Goal: Use online tool/utility: Utilize a website feature to perform a specific function

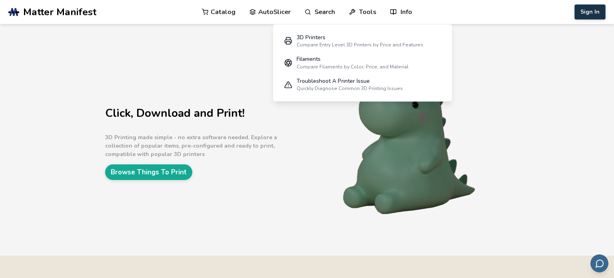
click at [579, 13] on button "Sign In" at bounding box center [589, 11] width 31 height 15
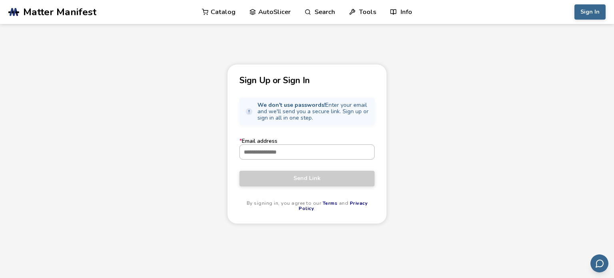
click at [298, 150] on input "* Email address" at bounding box center [307, 152] width 134 height 14
click at [312, 157] on input "* Email address" at bounding box center [307, 152] width 134 height 14
click at [376, 190] on div "Sign Up or Sign In We don't use passwords! Enter your email and we'll send you …" at bounding box center [307, 144] width 160 height 160
click at [256, 149] on input "* Email address" at bounding box center [307, 152] width 134 height 14
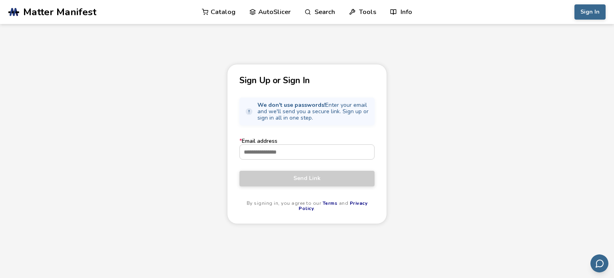
click at [260, 155] on input "* Email address" at bounding box center [307, 152] width 134 height 14
click at [245, 138] on label "* Email address" at bounding box center [306, 149] width 135 height 22
click at [245, 145] on input "* Email address" at bounding box center [307, 152] width 134 height 14
click at [335, 131] on div "Sign Up or Sign In We don't use passwords! Enter your email and we'll send you …" at bounding box center [307, 144] width 160 height 160
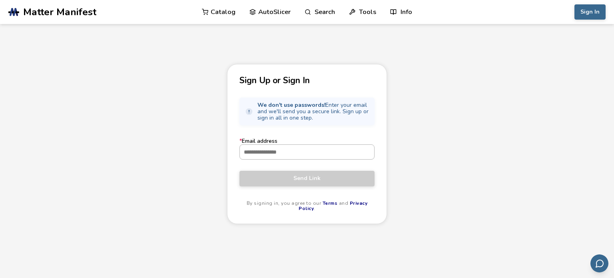
click at [271, 155] on input "* Email address" at bounding box center [307, 152] width 134 height 14
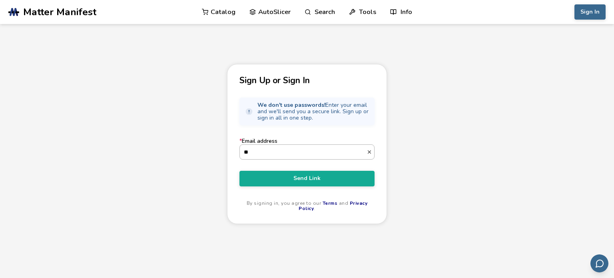
type input "*"
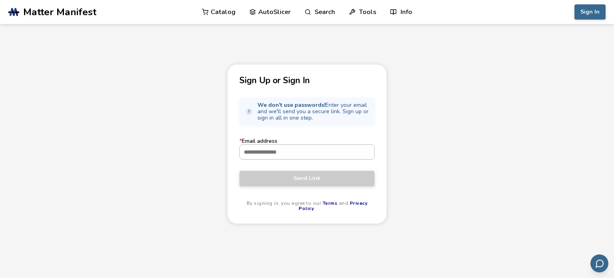
type input "*"
click at [272, 155] on input "* Email address" at bounding box center [307, 152] width 134 height 14
click at [286, 154] on input "* Email address" at bounding box center [307, 152] width 134 height 14
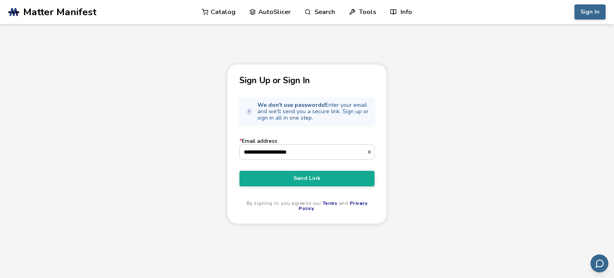
type input "**********"
click at [219, 143] on div "**********" at bounding box center [307, 191] width 614 height 255
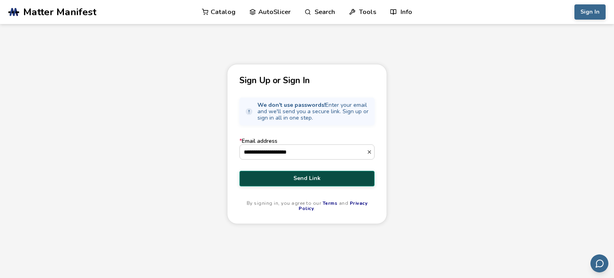
click at [277, 181] on button "Send Link" at bounding box center [306, 178] width 135 height 15
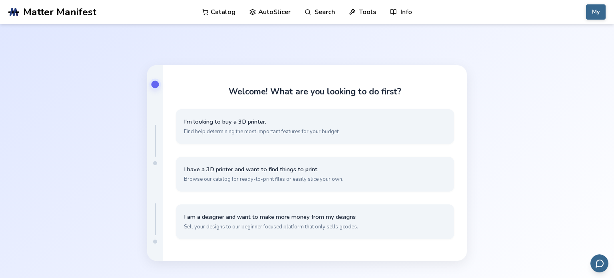
click at [284, 12] on link "AutoSlicer" at bounding box center [269, 12] width 41 height 24
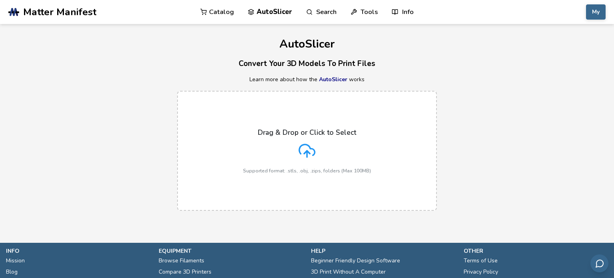
click at [293, 138] on div "Drag & Drop or Click to Select Supported format: .stls, .obj, .zips, folders (M…" at bounding box center [307, 150] width 128 height 45
click at [0, 0] on input "Drag & Drop or Click to Select Supported format: .stls, .obj, .zips, folders (M…" at bounding box center [0, 0] width 0 height 0
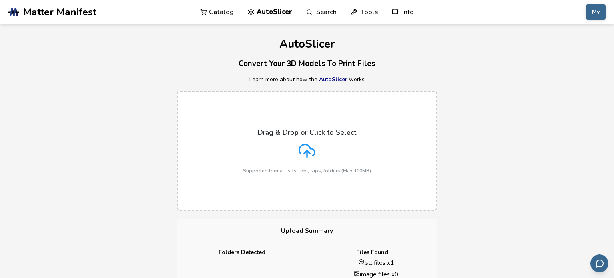
click at [279, 208] on label "Drag & Drop or Click to Select Supported format: .stls, .obj, .zips, folders (M…" at bounding box center [307, 151] width 260 height 120
click at [0, 0] on input "Drag & Drop or Click to Select Supported format: .stls, .obj, .zips, folders (M…" at bounding box center [0, 0] width 0 height 0
click at [310, 162] on div "Drag & Drop or Click to Select Supported format: .stls, .obj, .zips, folders (M…" at bounding box center [307, 150] width 128 height 45
click at [0, 0] on input "Drag & Drop or Click to Select Supported format: .stls, .obj, .zips, folders (M…" at bounding box center [0, 0] width 0 height 0
click at [314, 144] on icon at bounding box center [306, 150] width 17 height 17
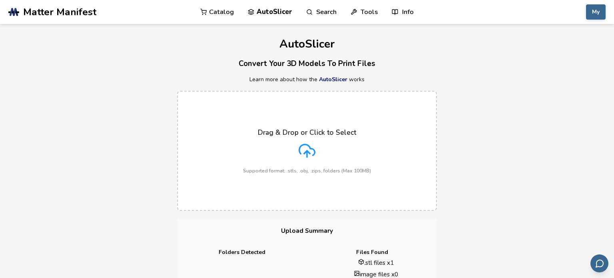
click at [0, 0] on input "Drag & Drop or Click to Select Supported format: .stls, .obj, .zips, folders (M…" at bounding box center [0, 0] width 0 height 0
click at [301, 121] on label "Drag & Drop or Click to Select Supported format: .stls, .obj, .zips, folders (M…" at bounding box center [307, 151] width 260 height 120
click at [0, 0] on input "Drag & Drop or Click to Select Supported format: .stls, .obj, .zips, folders (M…" at bounding box center [0, 0] width 0 height 0
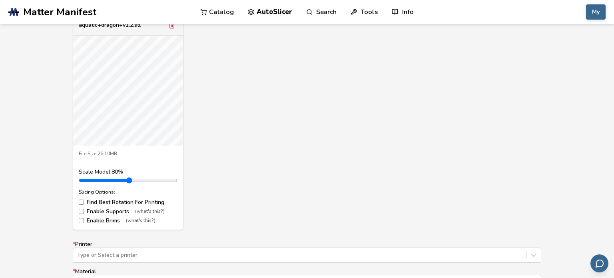
drag, startPoint x: 100, startPoint y: 183, endPoint x: 95, endPoint y: 182, distance: 5.3
click at [95, 182] on input "range" at bounding box center [128, 180] width 99 height 6
drag, startPoint x: 95, startPoint y: 179, endPoint x: 88, endPoint y: 181, distance: 7.5
click at [88, 181] on input "range" at bounding box center [128, 180] width 99 height 6
type input "***"
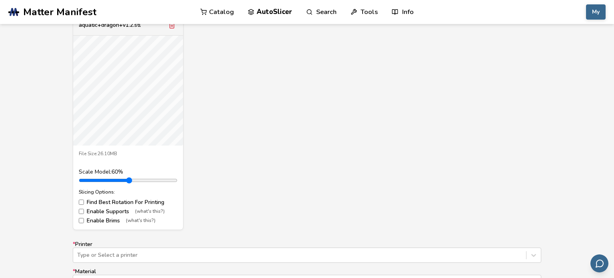
click at [91, 181] on input "range" at bounding box center [128, 180] width 99 height 6
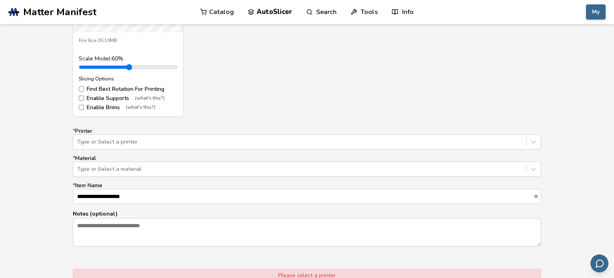
scroll to position [423, 0]
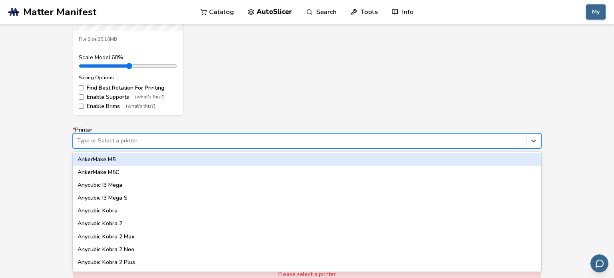
click at [149, 139] on div at bounding box center [299, 141] width 445 height 8
type input "*"
type input "*******"
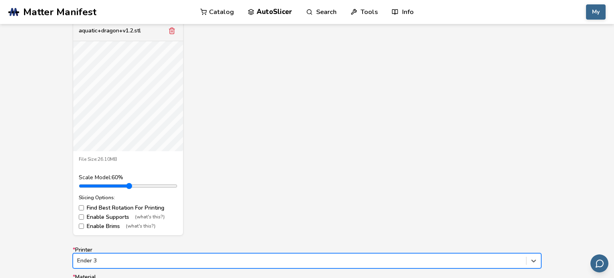
scroll to position [301, 0]
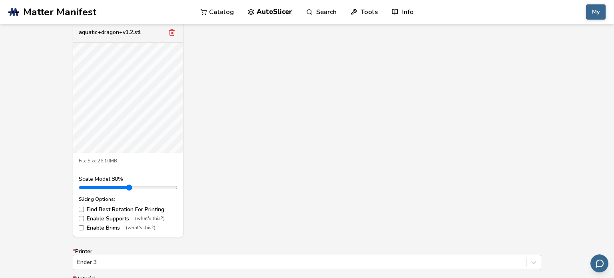
click at [96, 187] on input "range" at bounding box center [128, 187] width 99 height 6
type input "***"
click at [93, 185] on input "range" at bounding box center [128, 187] width 99 height 6
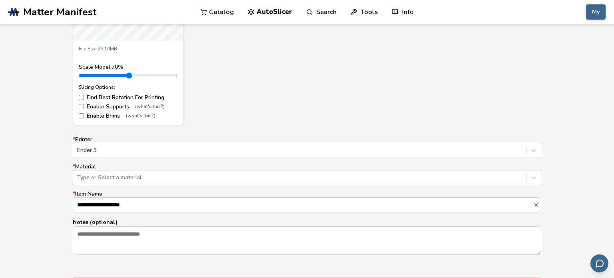
scroll to position [417, 0]
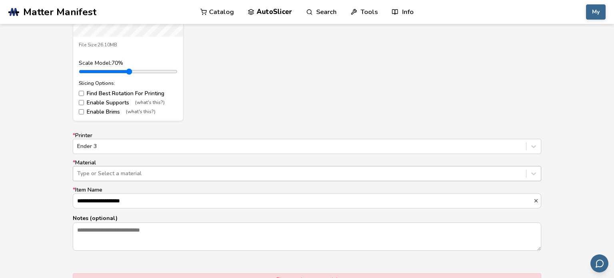
click at [166, 174] on div at bounding box center [299, 173] width 445 height 8
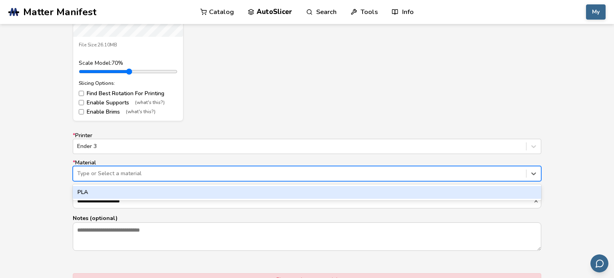
click at [154, 191] on div "PLA" at bounding box center [307, 192] width 468 height 13
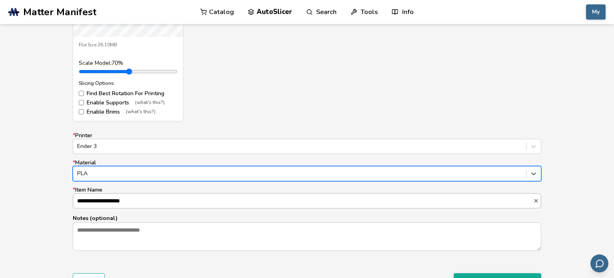
scroll to position [0, 0]
click at [144, 201] on input "**********" at bounding box center [303, 200] width 460 height 14
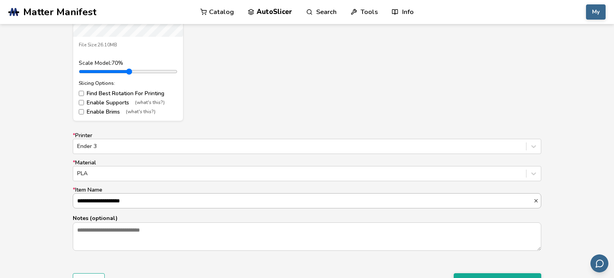
click at [144, 201] on input "**********" at bounding box center [303, 200] width 460 height 14
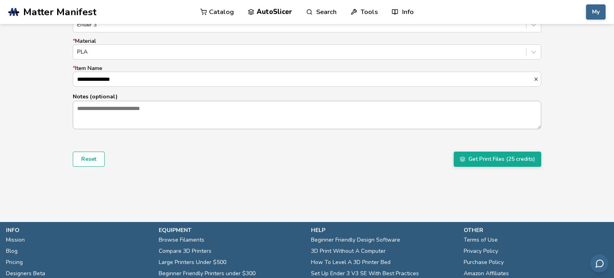
scroll to position [553, 0]
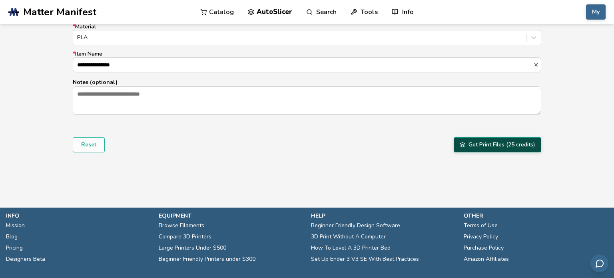
type input "**********"
click at [474, 141] on button "Get Print Files (25 credits)" at bounding box center [498, 144] width 88 height 15
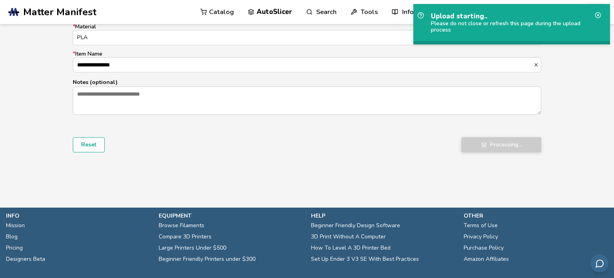
scroll to position [378, 0]
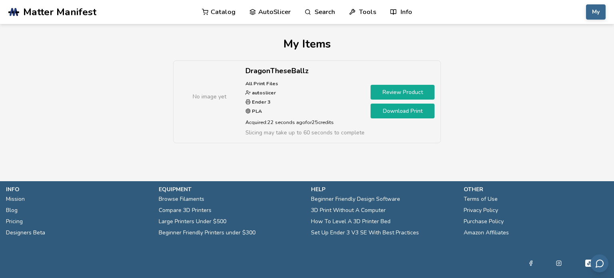
click at [388, 114] on link "Download Print" at bounding box center [402, 110] width 64 height 15
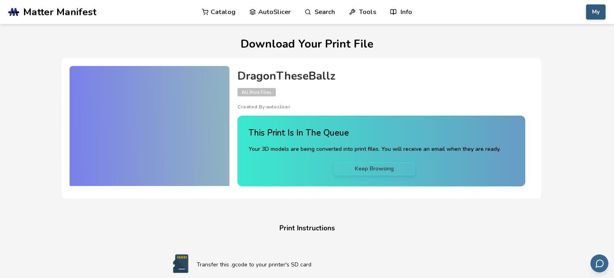
click at [601, 10] on button "My" at bounding box center [596, 11] width 20 height 15
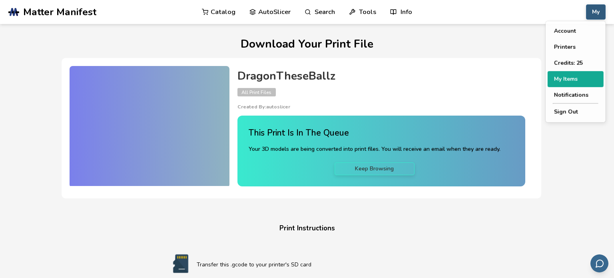
click at [561, 80] on button "My Items" at bounding box center [575, 79] width 56 height 16
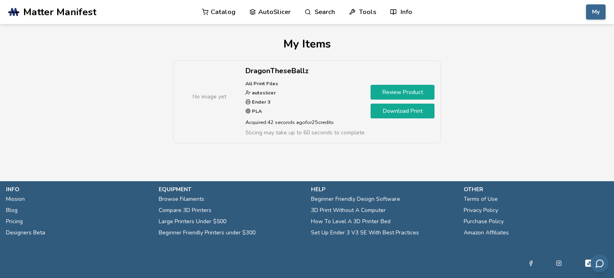
click at [270, 8] on link "AutoSlicer" at bounding box center [269, 12] width 41 height 24
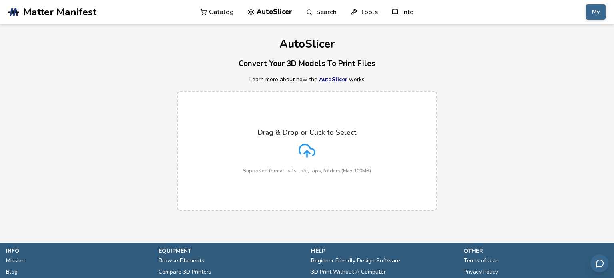
click at [279, 157] on div "Drag & Drop or Click to Select Supported format: .stls, .obj, .zips, folders (M…" at bounding box center [307, 150] width 128 height 45
click at [0, 0] on input "Drag & Drop or Click to Select Supported format: .stls, .obj, .zips, folders (M…" at bounding box center [0, 0] width 0 height 0
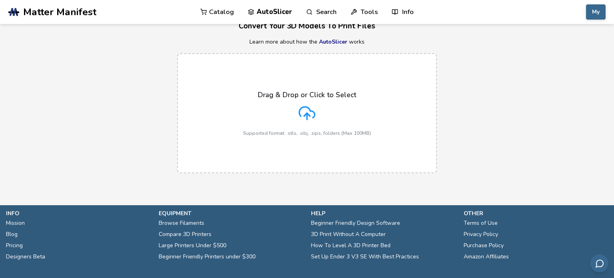
scroll to position [39, 0]
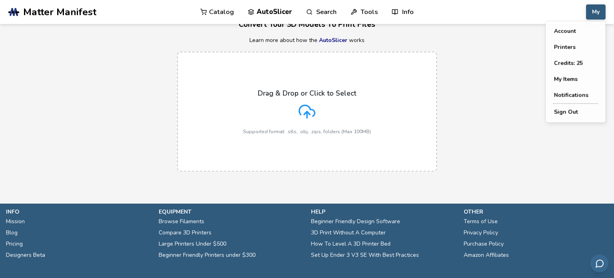
click at [599, 19] on button "My" at bounding box center [596, 11] width 20 height 15
click at [575, 79] on button "My Items" at bounding box center [575, 79] width 56 height 16
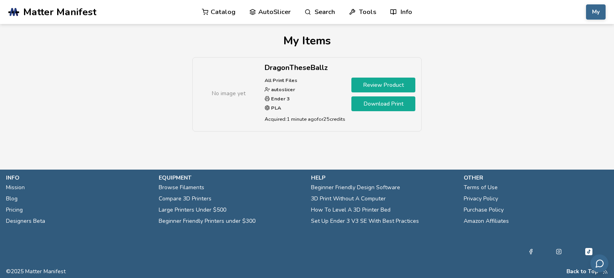
scroll to position [3, 0]
click at [272, 14] on link "AutoSlicer" at bounding box center [269, 12] width 41 height 24
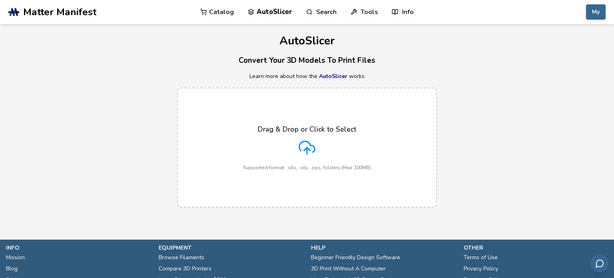
click at [323, 132] on p "Drag & Drop or Click to Select" at bounding box center [307, 129] width 98 height 8
click at [0, 0] on input "Drag & Drop or Click to Select Supported format: .stls, .obj, .zips, folders (M…" at bounding box center [0, 0] width 0 height 0
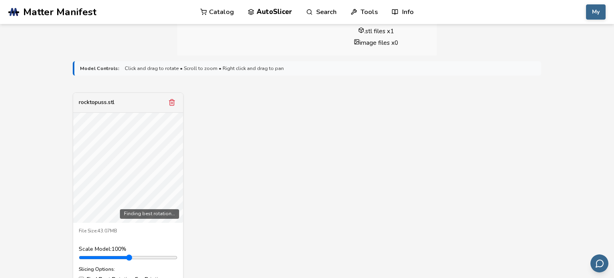
scroll to position [236, 0]
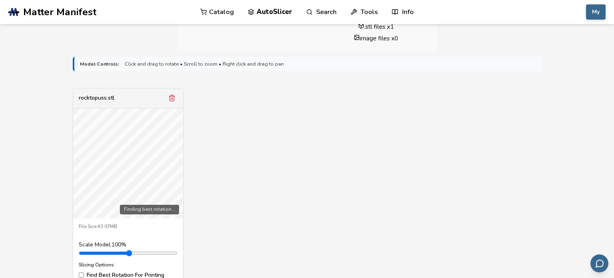
click at [162, 104] on div "rocktopuss.stl" at bounding box center [128, 98] width 110 height 20
click at [224, 144] on div "rocktopuss.stl Finding best rotation... File Size: 43.07MB Scale Model: 100 % S…" at bounding box center [307, 195] width 468 height 215
click at [206, 168] on div "rocktopuss.stl Finding best rotation... File Size: 43.07MB Scale Model: 100 % S…" at bounding box center [307, 195] width 468 height 215
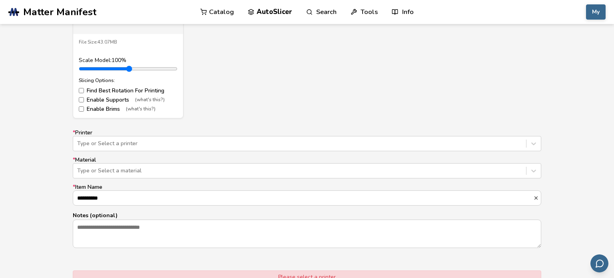
scroll to position [440, 0]
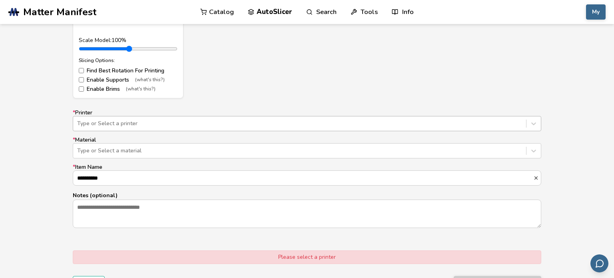
click at [212, 124] on div at bounding box center [299, 123] width 445 height 8
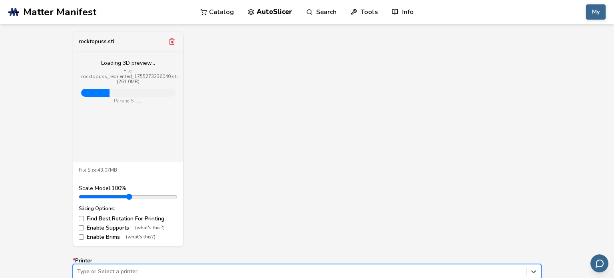
scroll to position [0, 0]
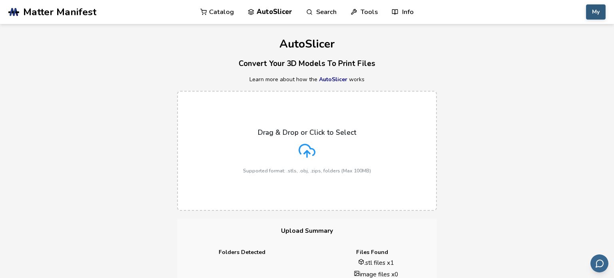
click at [591, 10] on button "My" at bounding box center [596, 11] width 20 height 15
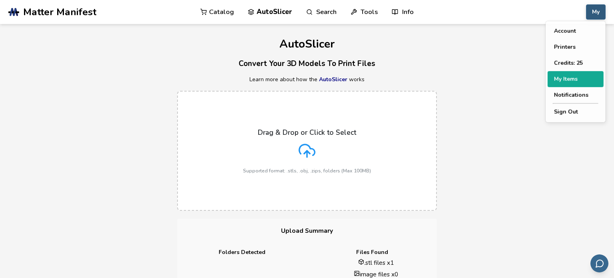
click at [567, 74] on button "My Items" at bounding box center [575, 79] width 56 height 16
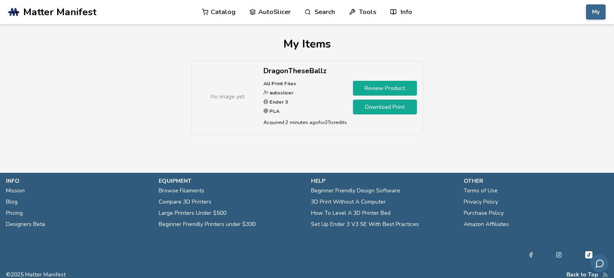
click at [412, 105] on link "Download Print" at bounding box center [385, 106] width 64 height 15
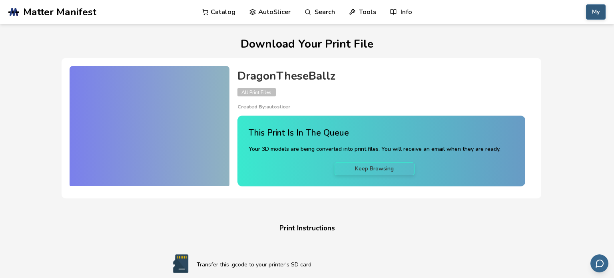
click at [595, 16] on button "My" at bounding box center [596, 11] width 20 height 15
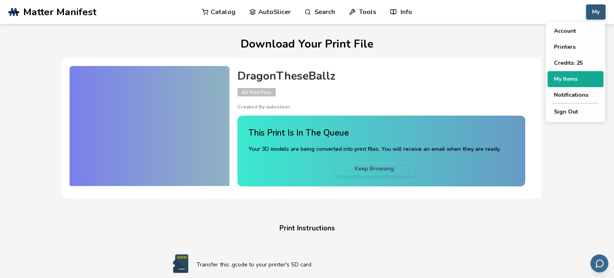
click at [579, 80] on button "My Items" at bounding box center [575, 79] width 56 height 16
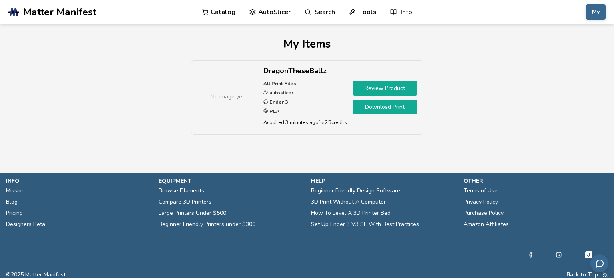
click at [255, 17] on link "AutoSlicer" at bounding box center [269, 12] width 41 height 24
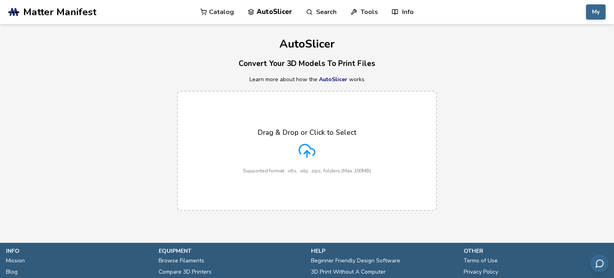
click at [279, 171] on p "Supported format: .stls, .obj, .zips, folders (Max 100MB)" at bounding box center [307, 171] width 128 height 6
click at [0, 0] on input "Drag & Drop or Click to Select Supported format: .stls, .obj, .zips, folders (M…" at bounding box center [0, 0] width 0 height 0
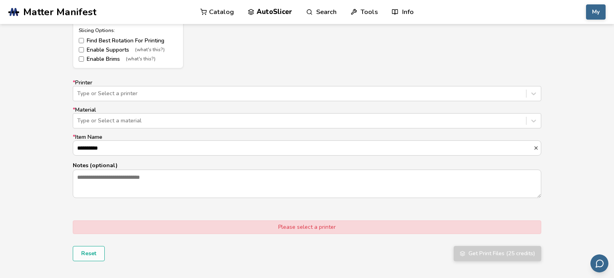
scroll to position [468, 0]
click at [98, 92] on div at bounding box center [299, 95] width 445 height 8
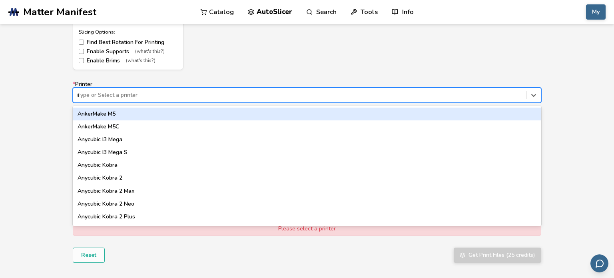
type input "*****"
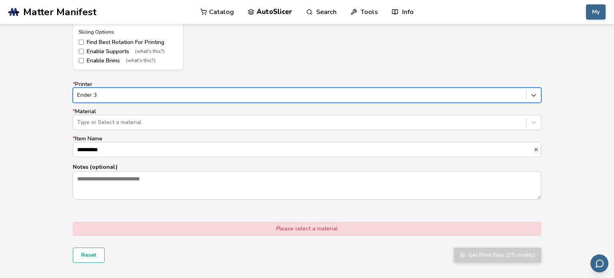
scroll to position [281, 0]
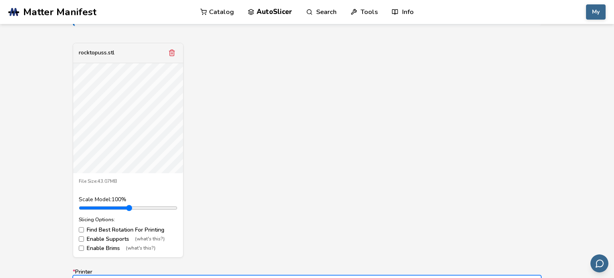
click at [240, 55] on div "rocktopuss.stl File Size: 43.07MB Scale Model: 100 % Slicing Options: Find Best…" at bounding box center [307, 150] width 468 height 215
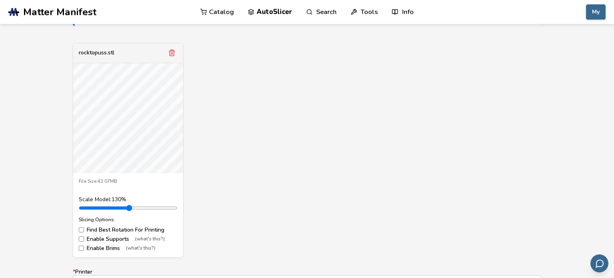
drag, startPoint x: 97, startPoint y: 208, endPoint x: 104, endPoint y: 208, distance: 6.8
click at [104, 208] on input "range" at bounding box center [128, 208] width 99 height 6
click at [100, 206] on input "range" at bounding box center [128, 208] width 99 height 6
type input "***"
click at [103, 206] on input "range" at bounding box center [128, 208] width 99 height 6
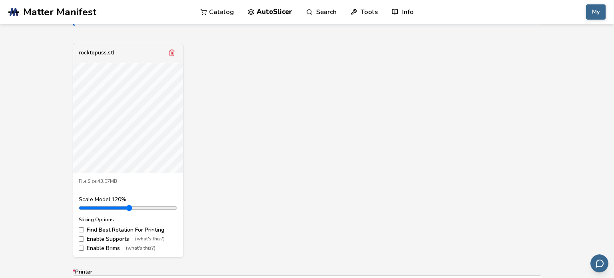
click at [103, 206] on input "range" at bounding box center [128, 208] width 99 height 6
click at [274, 136] on div "rocktopuss.stl File Size: 43.07MB Scale Model: 120 % Slicing Options: Find Best…" at bounding box center [307, 150] width 468 height 215
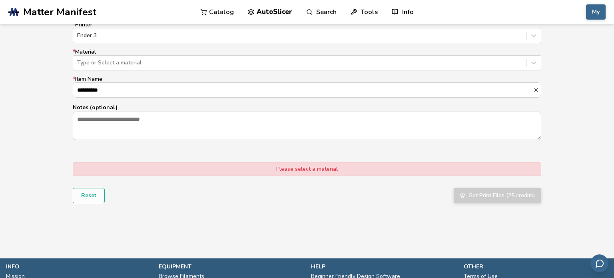
scroll to position [525, 0]
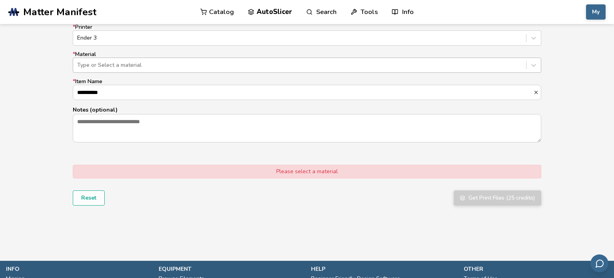
click at [150, 68] on div at bounding box center [299, 65] width 445 height 8
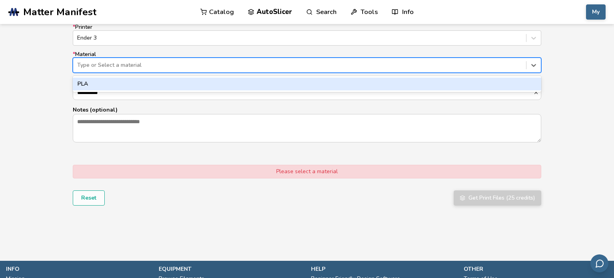
click at [92, 87] on div "PLA" at bounding box center [307, 84] width 468 height 13
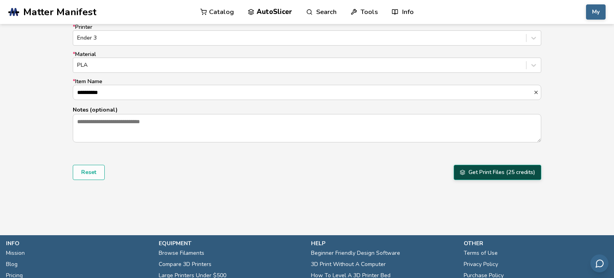
click at [474, 175] on button "Get Print Files (25 credits)" at bounding box center [498, 172] width 88 height 15
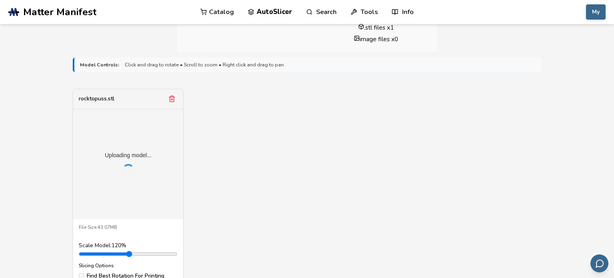
scroll to position [249, 0]
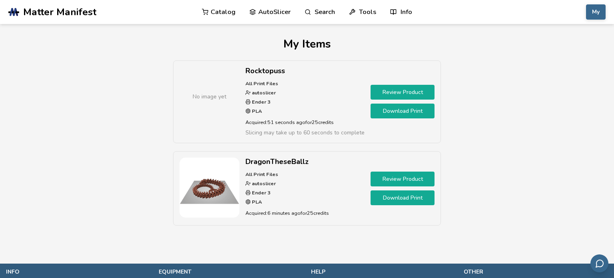
click at [416, 195] on link "Download Print" at bounding box center [402, 197] width 64 height 15
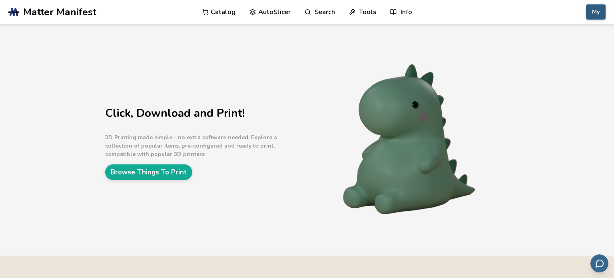
click at [590, 16] on button "My" at bounding box center [596, 11] width 20 height 15
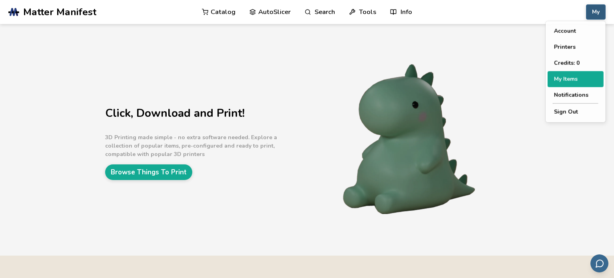
click at [572, 80] on button "My Items" at bounding box center [575, 79] width 56 height 16
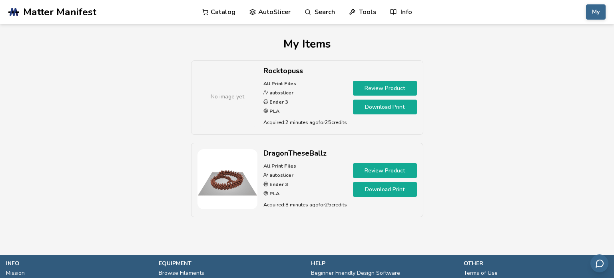
click at [394, 108] on link "Download Print" at bounding box center [385, 106] width 64 height 15
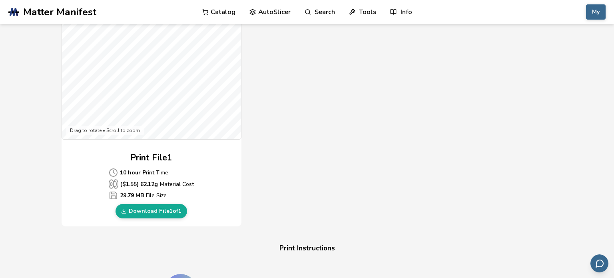
scroll to position [296, 0]
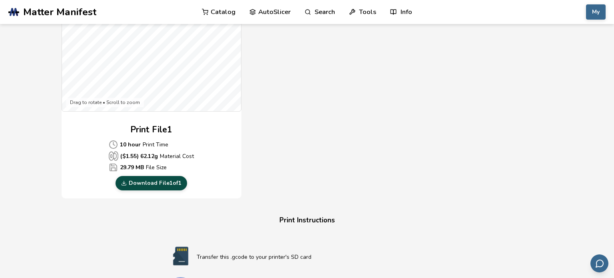
click at [172, 181] on link "Download File 1 of 1" at bounding box center [151, 183] width 72 height 14
